Goal: Task Accomplishment & Management: Use online tool/utility

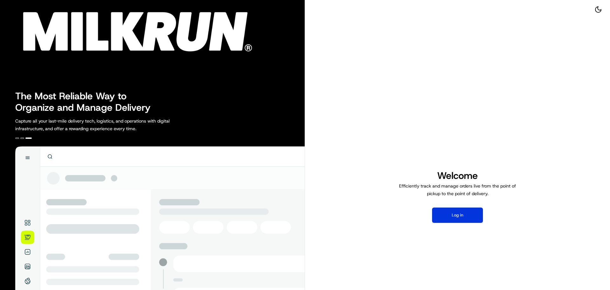
click at [469, 215] on button "Log in" at bounding box center [457, 214] width 51 height 15
